Goal: Feedback & Contribution: Submit feedback/report problem

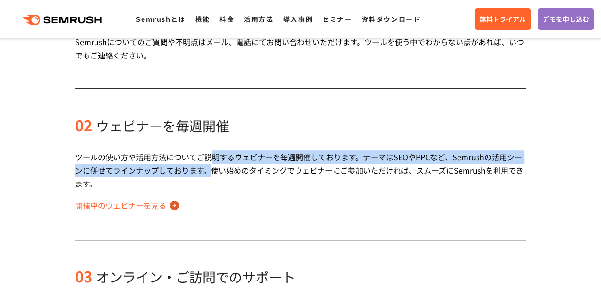
drag, startPoint x: 211, startPoint y: 165, endPoint x: 214, endPoint y: 174, distance: 9.9
click at [214, 174] on div "ツールの使い方や活用方法についてご説明するウェビナーを毎週開催しております。テーマはSEOやPPCなど、Semrushの活用シーンに併せてラインナップしており…" at bounding box center [300, 170] width 451 height 40
click at [214, 176] on div "ツールの使い方や活用方法についてご説明するウェビナーを毎週開催しております。テーマはSEOやPPCなど、Semrushの活用シーンに併せてラインナップしており…" at bounding box center [300, 170] width 451 height 40
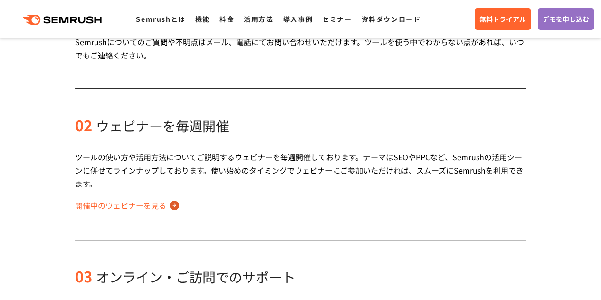
click at [143, 201] on link "開催中のウェビナーを見る" at bounding box center [127, 205] width 104 height 15
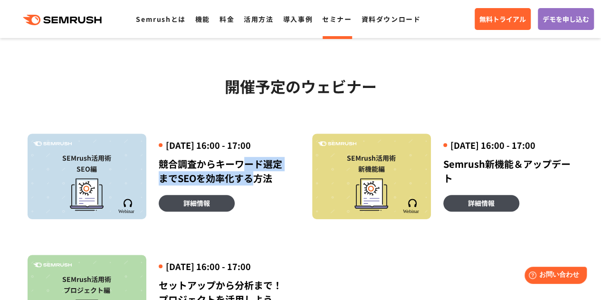
drag, startPoint x: 242, startPoint y: 176, endPoint x: 256, endPoint y: 191, distance: 20.2
click at [256, 185] on div "競合調査からキーワード選定までSEOを効率化する方法" at bounding box center [224, 171] width 131 height 28
click at [271, 200] on div "2025年9月4日 (木) 16:00 - 17:00 競合調査からキーワード選定までSEOを効率化する方法 詳細情報" at bounding box center [217, 175] width 143 height 85
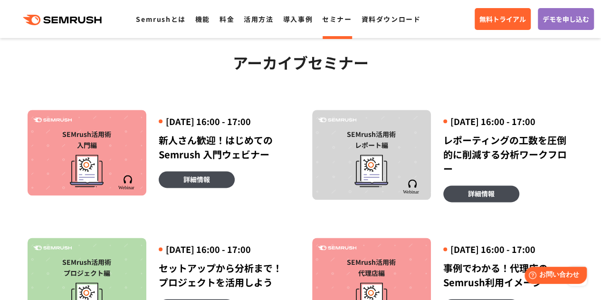
scroll to position [332, 0]
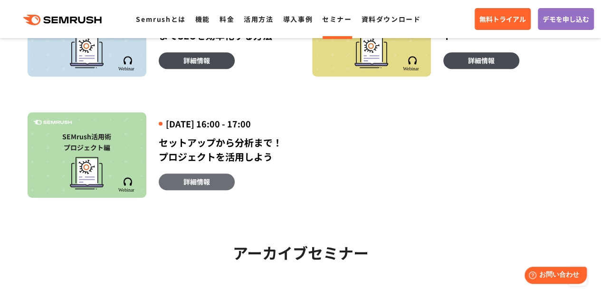
drag, startPoint x: 209, startPoint y: 196, endPoint x: 224, endPoint y: 194, distance: 14.8
click at [209, 187] on span "詳細情報" at bounding box center [196, 181] width 27 height 10
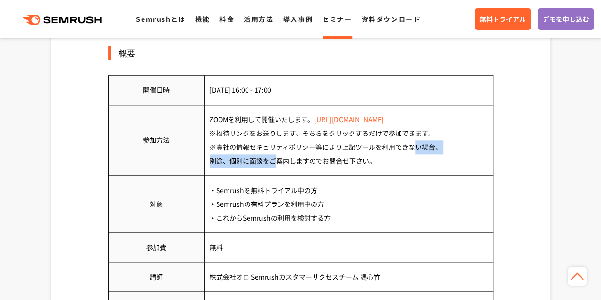
drag, startPoint x: 247, startPoint y: 142, endPoint x: 277, endPoint y: 181, distance: 49.5
click at [276, 178] on tbody "開催日時 2025年9月25日 (木) 16:00 - 17:00 参加方法 ZOOMを利用して開催いたします。 https://zoom.us/jp-jp/…" at bounding box center [300, 204] width 384 height 259
click at [278, 206] on td "・Semrushを無料トライアル中の方 ・Semrushの有料プランを利用中の方 ・これからSemrushの利用を検討する方" at bounding box center [348, 203] width 288 height 57
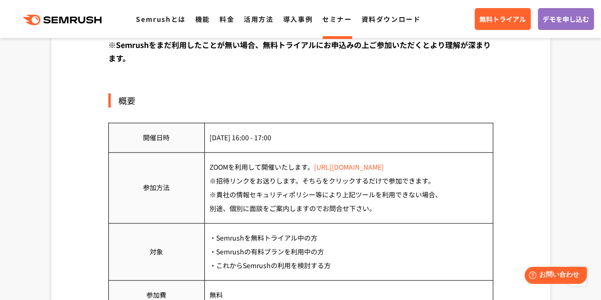
scroll to position [427, 0]
drag, startPoint x: 302, startPoint y: 182, endPoint x: 301, endPoint y: 206, distance: 23.8
click at [301, 206] on td "ZOOMを利用して開催いたします。 https://zoom.us/jp-jp/meetings.html ※招待リンクをお送りします。そちらをクリックするだ…" at bounding box center [348, 187] width 288 height 71
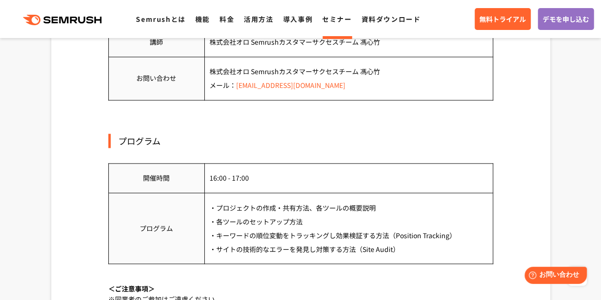
scroll to position [712, 0]
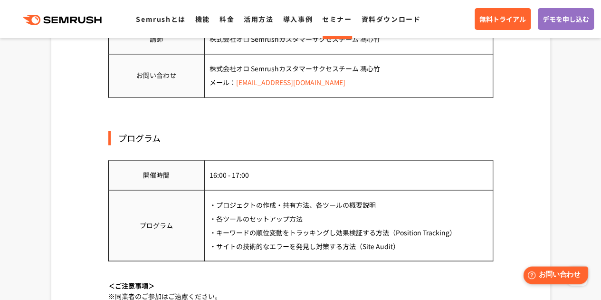
drag, startPoint x: 538, startPoint y: 274, endPoint x: 530, endPoint y: 270, distance: 8.7
click at [538, 274] on div "Help お問い合わせ" at bounding box center [555, 275] width 65 height 18
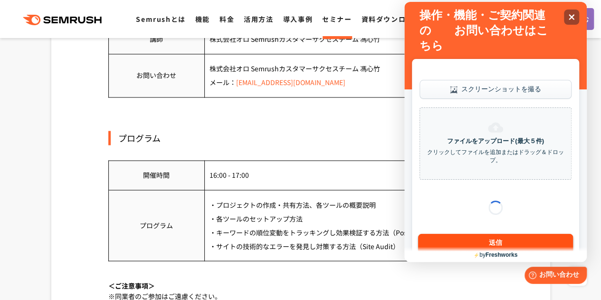
scroll to position [0, 0]
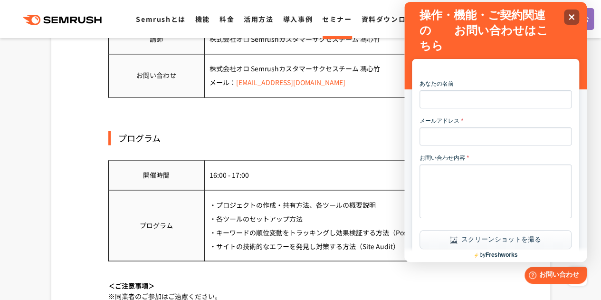
click at [349, 156] on div "プログラム 開催時間 16:00 - 17:00 プログラム ・プロジェクトの作成・共有方法、各ツールの概要説明 ・各ツールのセットアップ方法 ・キーワードの…" at bounding box center [300, 205] width 385 height 149
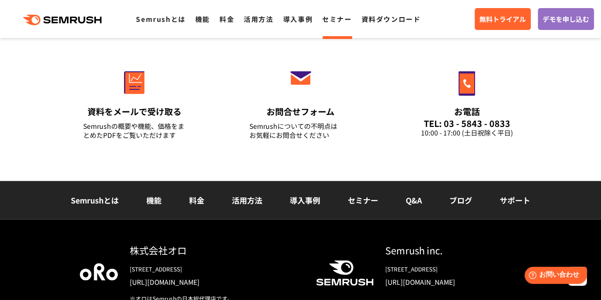
scroll to position [1045, 0]
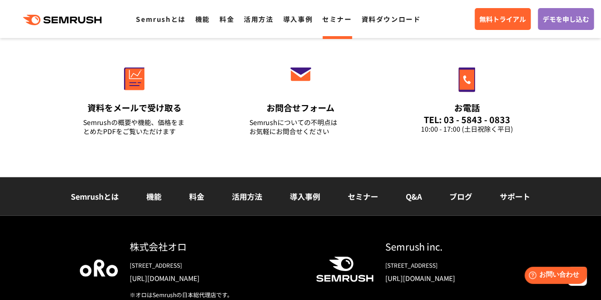
drag, startPoint x: 355, startPoint y: 221, endPoint x: 341, endPoint y: 220, distance: 14.3
click at [355, 202] on link "セミナー" at bounding box center [363, 195] width 30 height 11
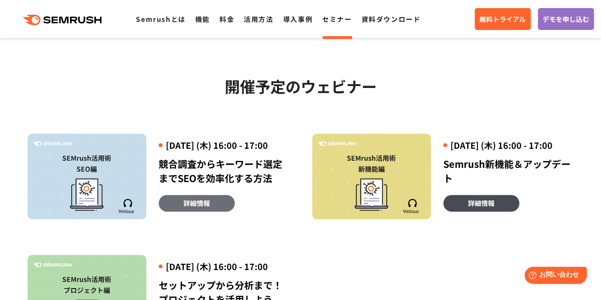
click at [213, 211] on link "詳細情報" at bounding box center [197, 203] width 76 height 17
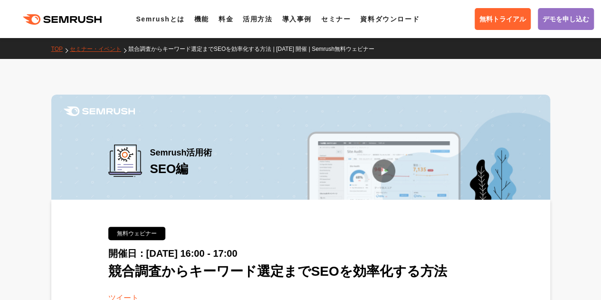
scroll to position [142, 0]
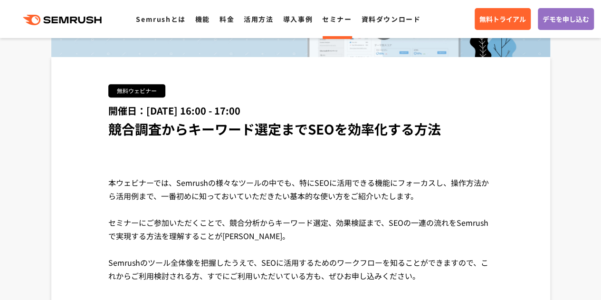
drag, startPoint x: 225, startPoint y: 218, endPoint x: 252, endPoint y: 233, distance: 30.8
click at [246, 232] on div "本ウェビナーでは、Semrushの様々なツールの中でも、特にSEOに活用できる機能にフォーカスし、操作方法から活用例まで、一番初めに知っておいていただきたい基…" at bounding box center [300, 236] width 385 height 121
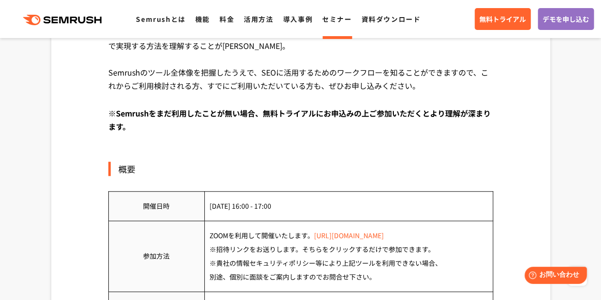
scroll to position [332, 0]
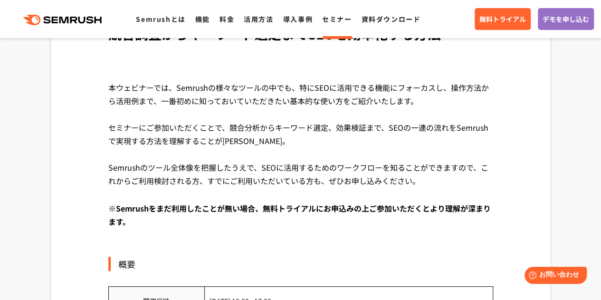
click at [287, 228] on div "※Semrushをまだ利用したことが無い場合、無料トライアルにお申込みの上ご参加いただくとより理解が深まります。" at bounding box center [300, 221] width 385 height 41
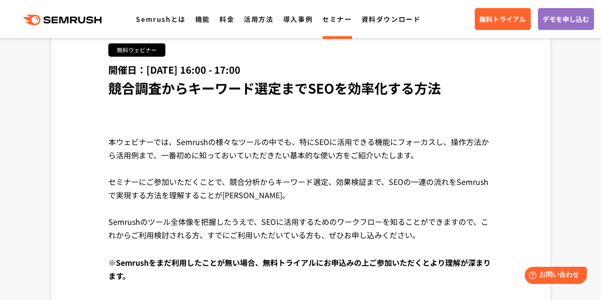
scroll to position [142, 0]
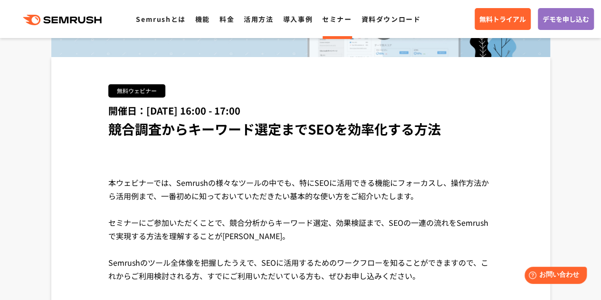
click at [462, 108] on div "開催日：2025年9月4日 (木) 16:00 - 17:00 競合調査からキーワード選定までSEOを効率化する方法" at bounding box center [300, 121] width 385 height 37
click at [539, 271] on span "お問い合わせ" at bounding box center [559, 274] width 41 height 9
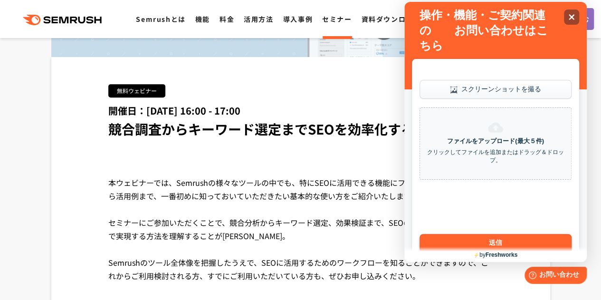
scroll to position [0, 0]
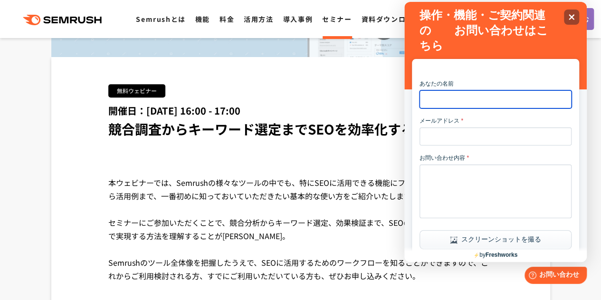
click at [451, 104] on input "あなたの名前" at bounding box center [495, 99] width 152 height 18
type input "*****"
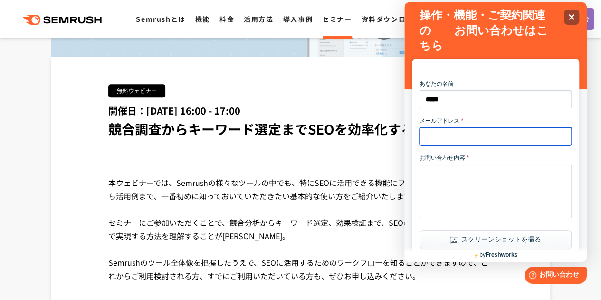
click at [453, 135] on input "メールアドレス *" at bounding box center [495, 136] width 152 height 18
type input "**********"
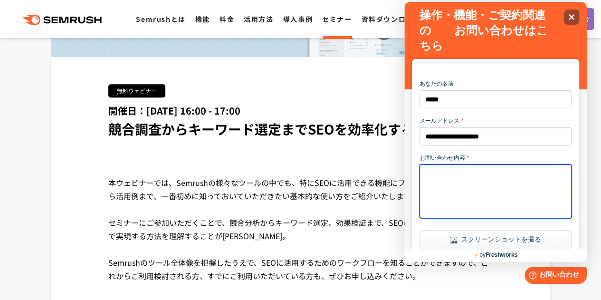
click at [457, 180] on textarea "お問い合わせ内容 *" at bounding box center [495, 191] width 152 height 54
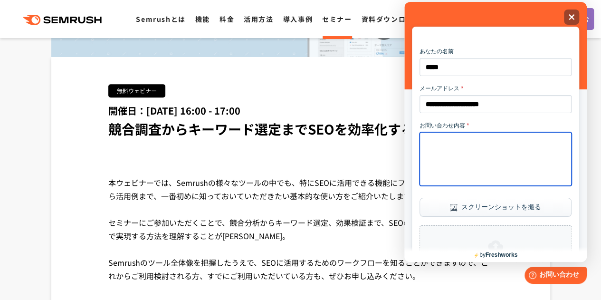
scroll to position [47, 0]
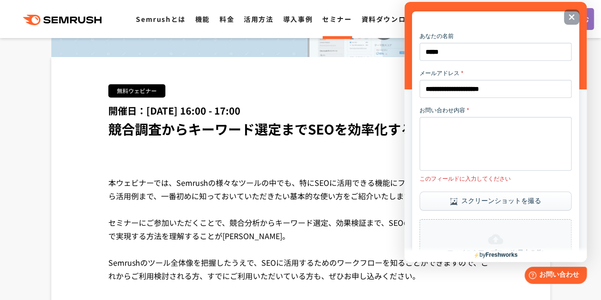
click at [457, 200] on form "**********" at bounding box center [495, 198] width 152 height 332
click at [468, 210] on button "スクリーンショットを撮る" at bounding box center [495, 200] width 152 height 19
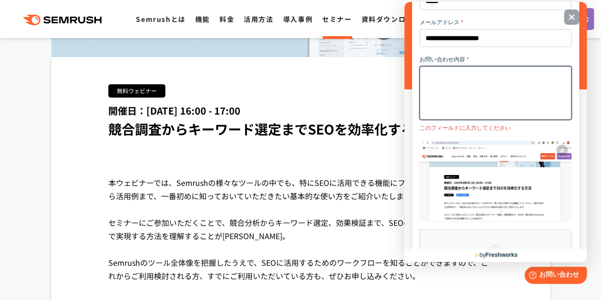
scroll to position [96, 0]
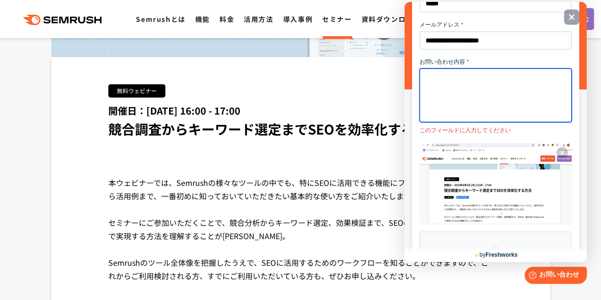
click at [450, 89] on textarea "お問い合わせ内容 *" at bounding box center [495, 95] width 152 height 54
type textarea "*"
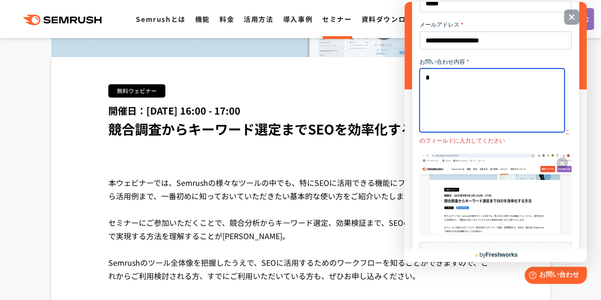
type textarea "*"
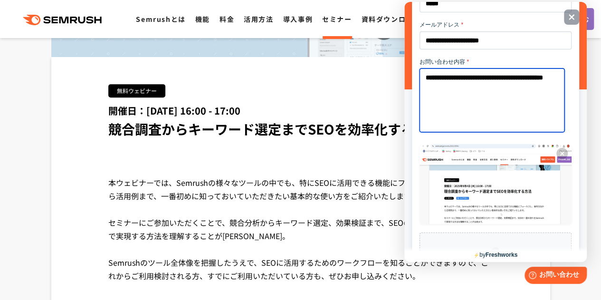
click at [477, 109] on textarea "**********" at bounding box center [491, 100] width 145 height 64
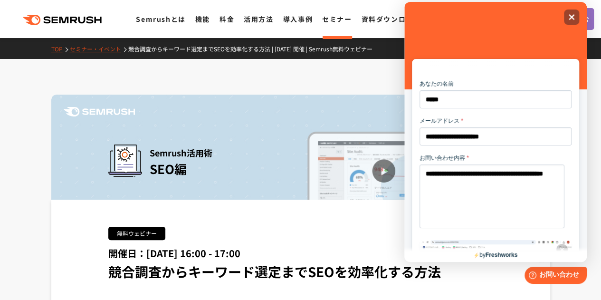
scroll to position [228, 0]
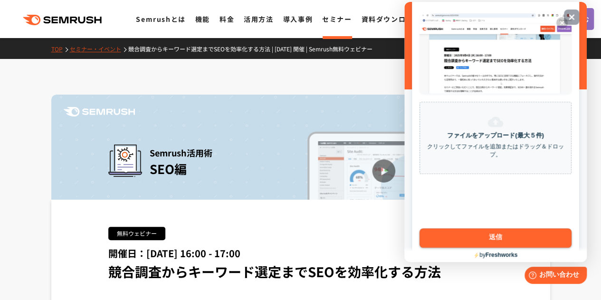
click at [426, 178] on form "**********" at bounding box center [495, 50] width 152 height 394
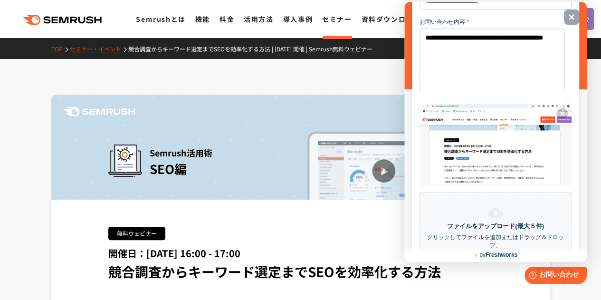
scroll to position [0, 0]
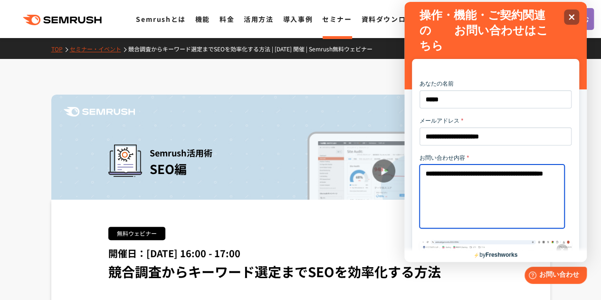
click at [474, 200] on textarea "**********" at bounding box center [491, 196] width 145 height 64
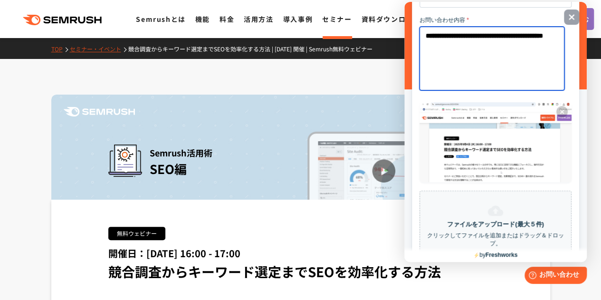
scroll to position [142, 0]
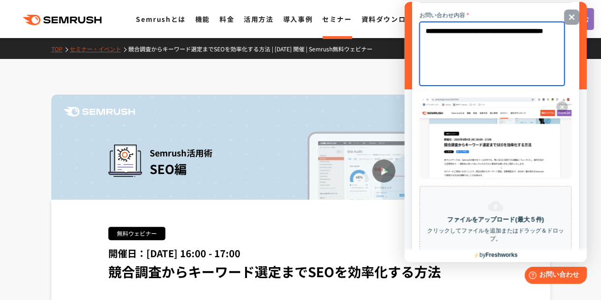
click at [447, 33] on textarea "**********" at bounding box center [491, 54] width 145 height 64
drag, startPoint x: 453, startPoint y: 33, endPoint x: 455, endPoint y: 45, distance: 12.7
click at [453, 34] on textarea "**********" at bounding box center [491, 54] width 145 height 64
drag, startPoint x: 483, startPoint y: 34, endPoint x: 384, endPoint y: 36, distance: 99.3
click at [404, 6] on html "**********" at bounding box center [495, 4] width 182 height 4
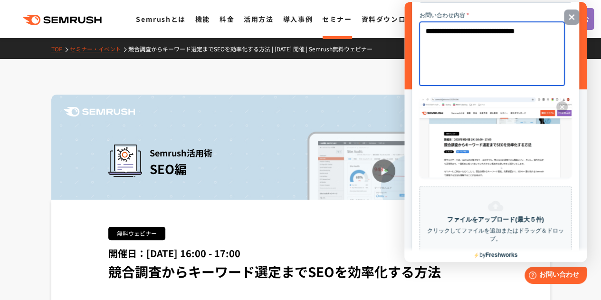
click at [422, 63] on textarea "**********" at bounding box center [491, 54] width 145 height 64
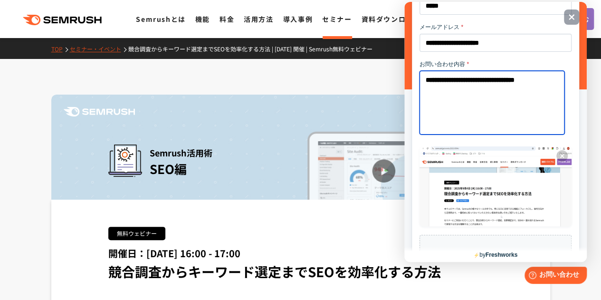
scroll to position [47, 0]
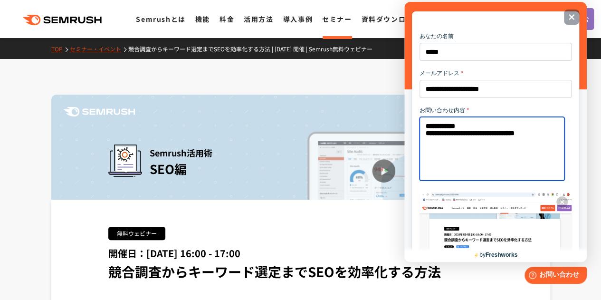
drag, startPoint x: 494, startPoint y: 128, endPoint x: 389, endPoint y: 133, distance: 105.0
click at [404, 6] on html "**********" at bounding box center [495, 4] width 182 height 4
drag, startPoint x: 473, startPoint y: 155, endPoint x: 485, endPoint y: 152, distance: 13.2
click at [473, 155] on textarea "**********" at bounding box center [491, 149] width 145 height 64
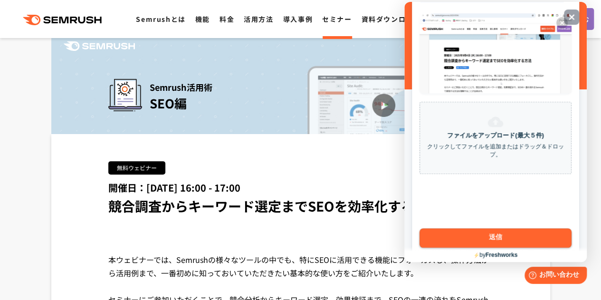
scroll to position [142, 0]
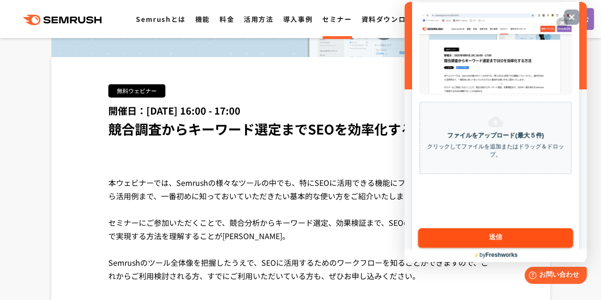
type textarea "**********"
click at [498, 235] on button "送信" at bounding box center [495, 238] width 155 height 20
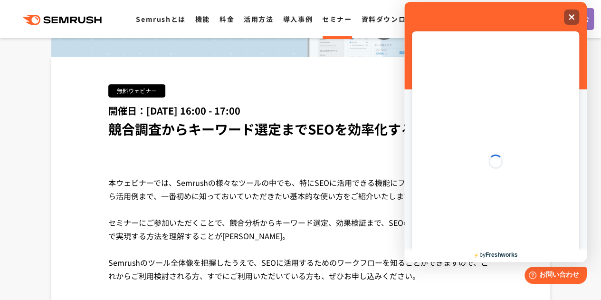
scroll to position [7, 0]
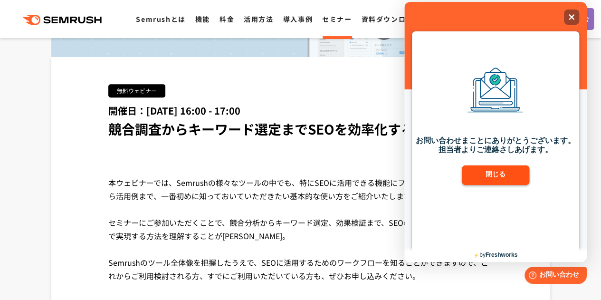
click at [493, 174] on button "閉じる" at bounding box center [496, 175] width 68 height 20
